Goal: Task Accomplishment & Management: Manage account settings

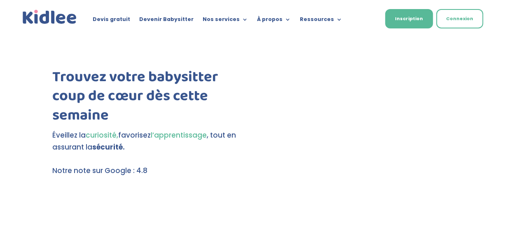
click at [454, 17] on link "Connexion" at bounding box center [459, 18] width 47 height 19
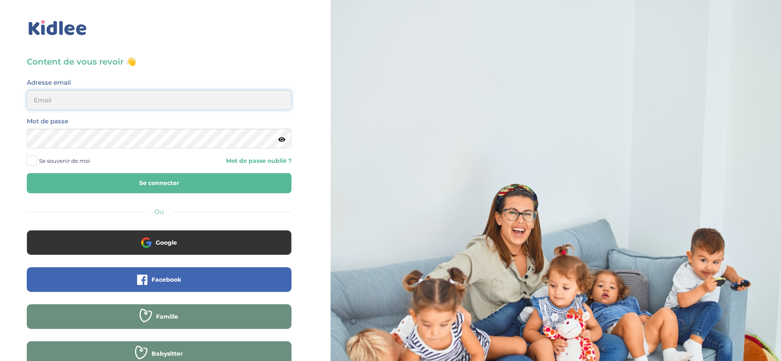
type input "[EMAIL_ADDRESS][DOMAIN_NAME]"
click at [175, 182] on button "Se connecter" at bounding box center [159, 183] width 265 height 20
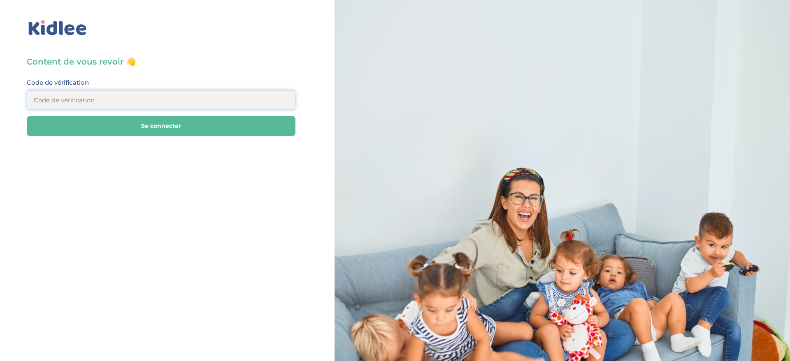
click at [148, 93] on input at bounding box center [161, 100] width 269 height 20
type input "885215"
click at [167, 122] on button "Se connecter" at bounding box center [161, 126] width 269 height 20
